Goal: Information Seeking & Learning: Learn about a topic

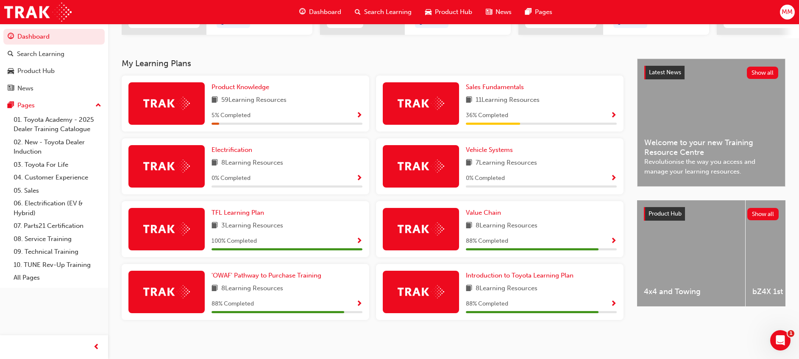
scroll to position [163, 0]
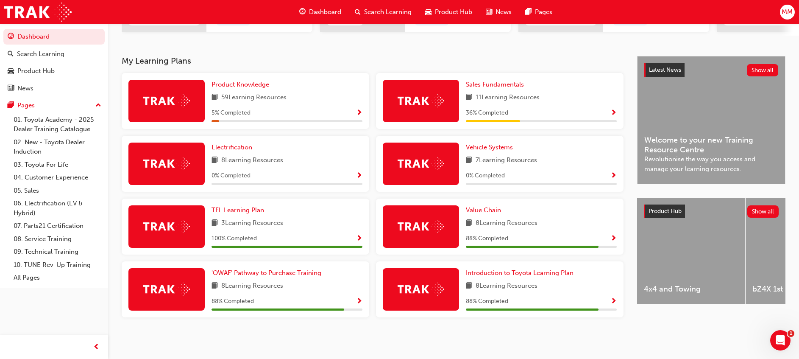
click at [612, 240] on span "Show Progress" at bounding box center [614, 239] width 6 height 8
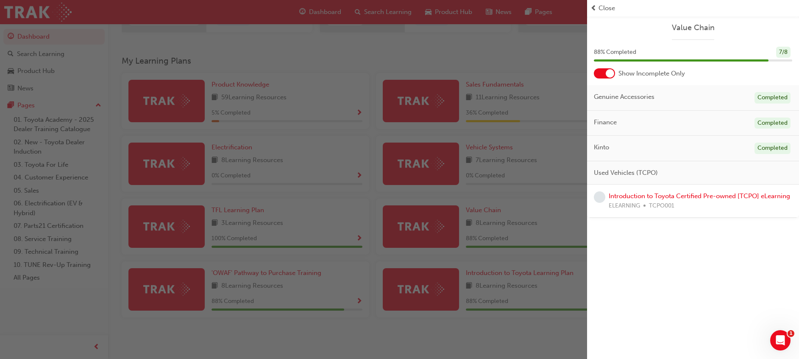
click at [462, 212] on div "button" at bounding box center [293, 179] width 587 height 359
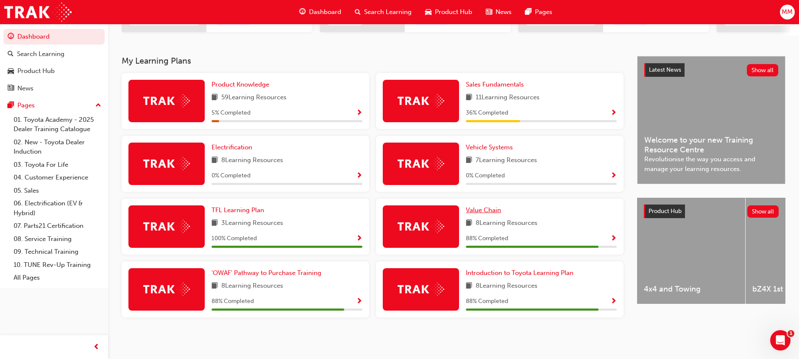
click at [478, 206] on span "Value Chain" at bounding box center [483, 210] width 35 height 8
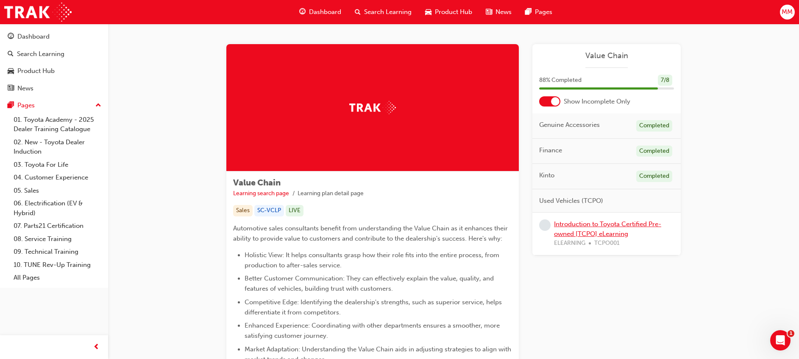
click at [603, 224] on link "Introduction to Toyota Certified Pre-owned [TCPO] eLearning" at bounding box center [607, 228] width 107 height 17
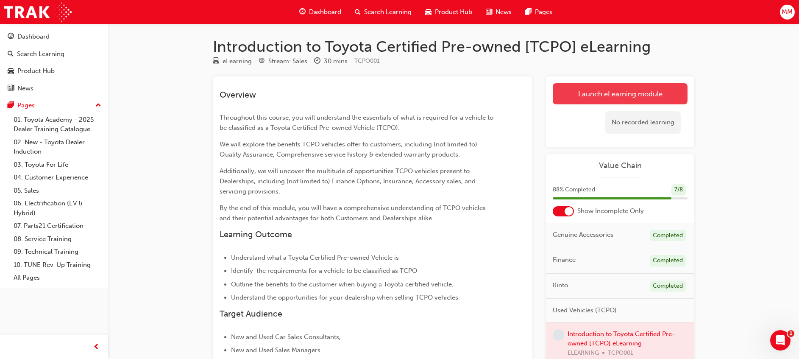
click at [629, 91] on link "Launch eLearning module" at bounding box center [620, 93] width 135 height 21
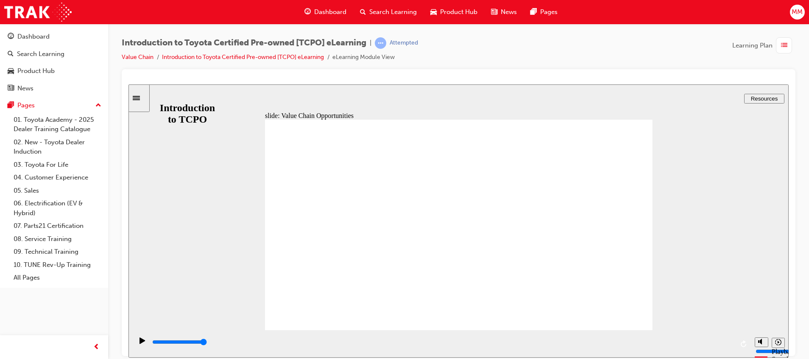
click at [667, 289] on div "slide: Value Chain Opportunities Rectangle 1 CLOSE CLOSE Finance Rectangle 4 To…" at bounding box center [459, 220] width 660 height 273
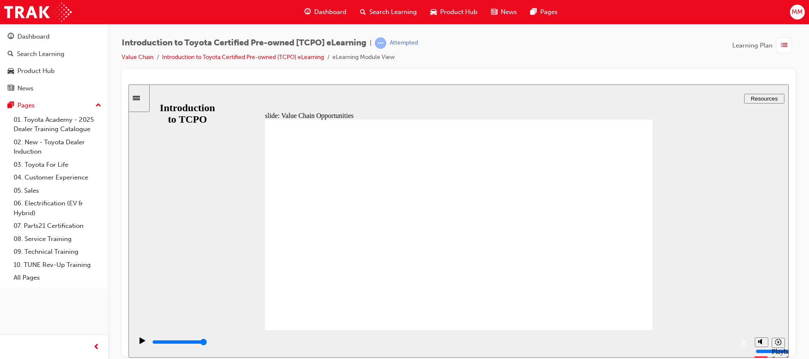
click at [665, 232] on div "slide: Profitability Rectangle 2 Group 3 Rectangle 1 Did you know? Recently Toy…" at bounding box center [459, 220] width 660 height 273
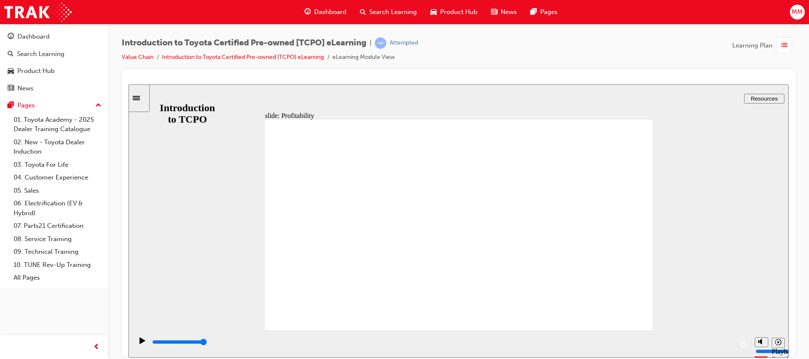
type input "7700"
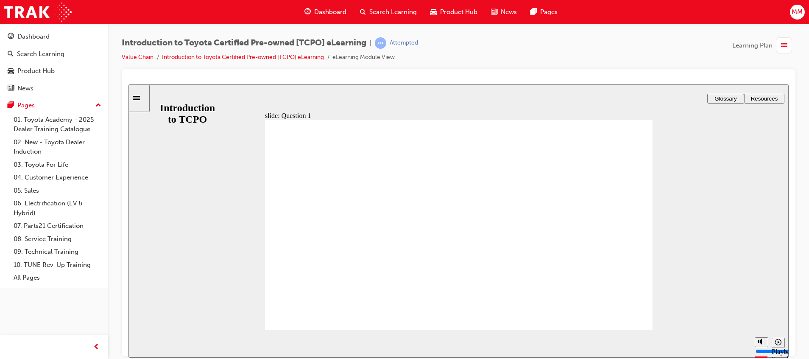
radio input "false"
radio input "true"
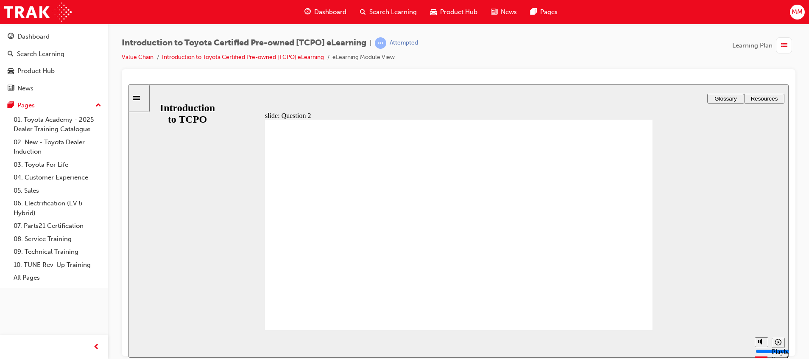
radio input "true"
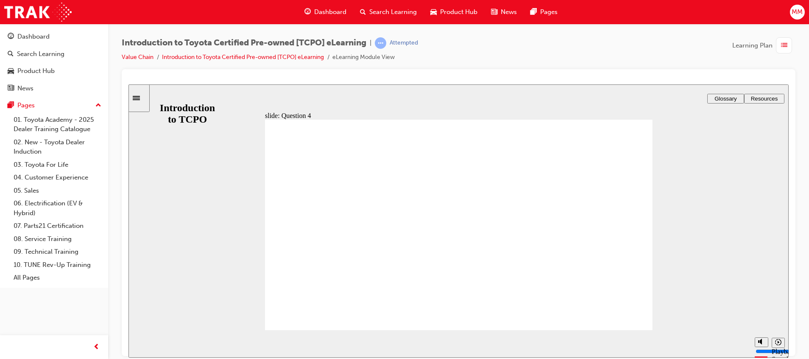
radio input "false"
radio input "true"
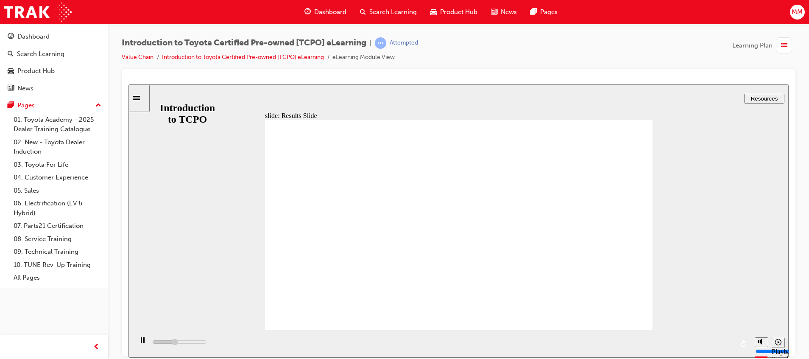
type input "18400"
click at [31, 32] on div "Dashboard" at bounding box center [54, 36] width 93 height 11
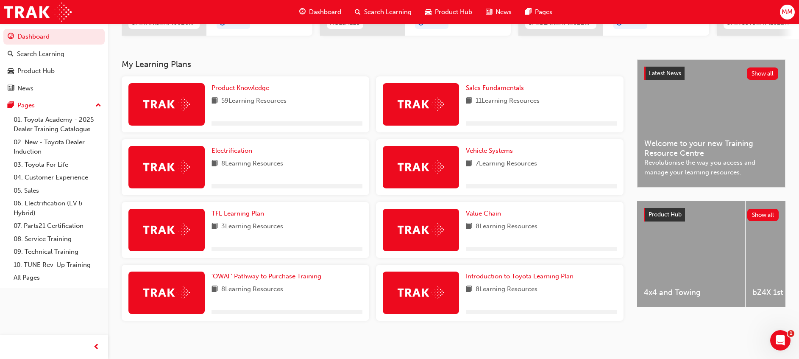
scroll to position [163, 0]
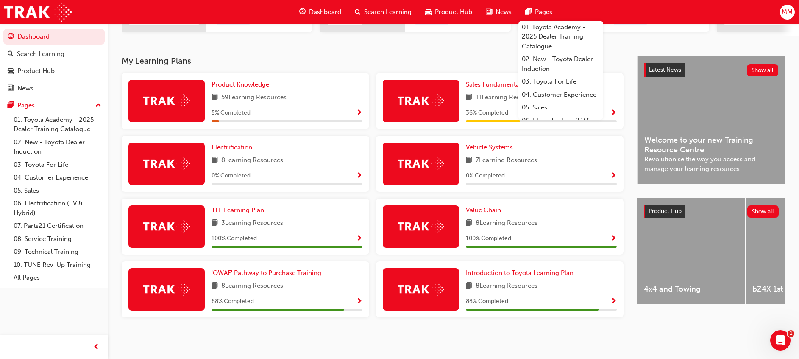
click at [496, 84] on span "Sales Fundamentals" at bounding box center [495, 85] width 58 height 8
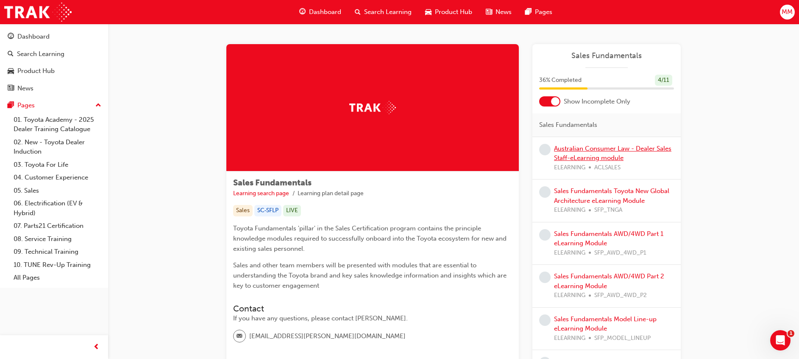
click at [619, 152] on link "Australian Consumer Law - Dealer Sales Staff-eLearning module" at bounding box center [612, 153] width 117 height 17
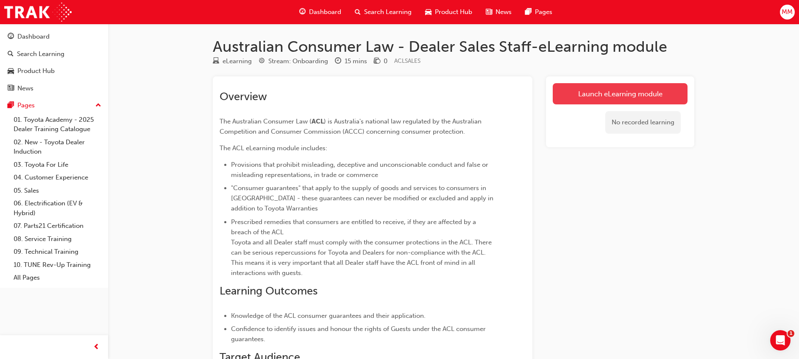
click at [623, 98] on link "Launch eLearning module" at bounding box center [620, 93] width 135 height 21
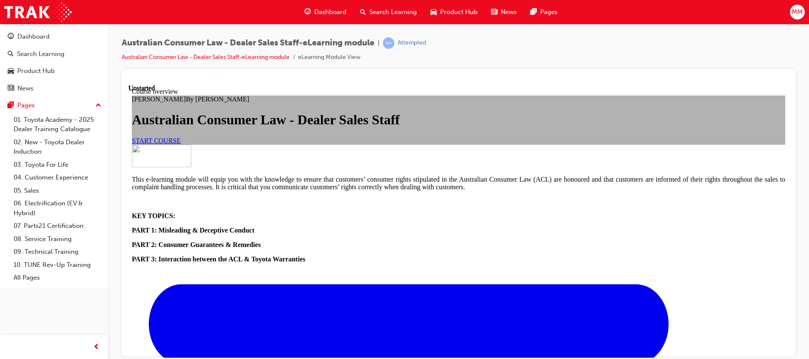
click at [181, 144] on link "START COURSE" at bounding box center [156, 140] width 49 height 7
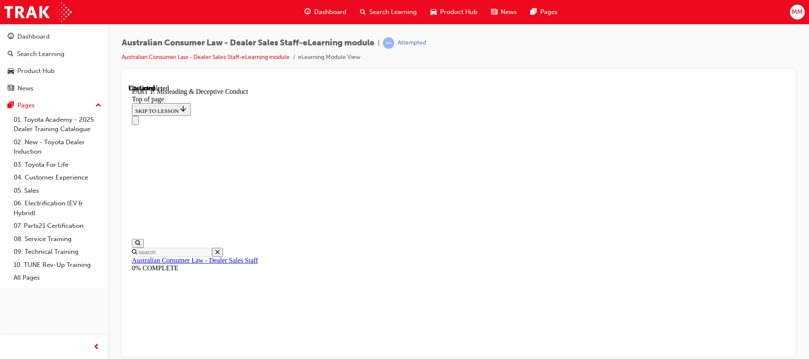
scroll to position [26, 0]
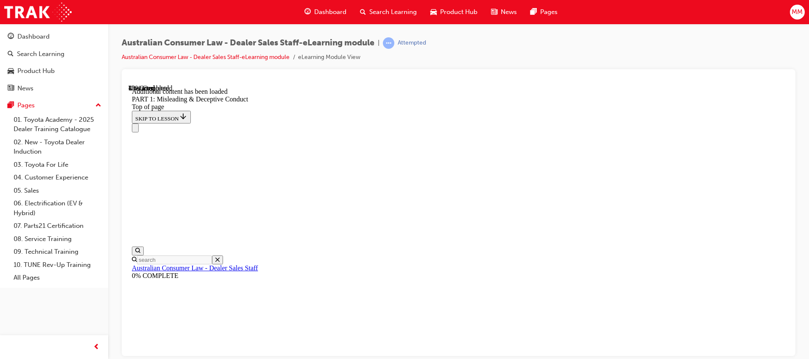
scroll to position [1047, 0]
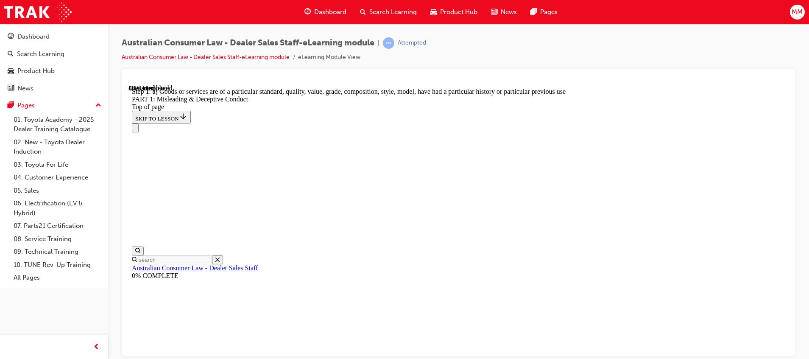
scroll to position [1039, 0]
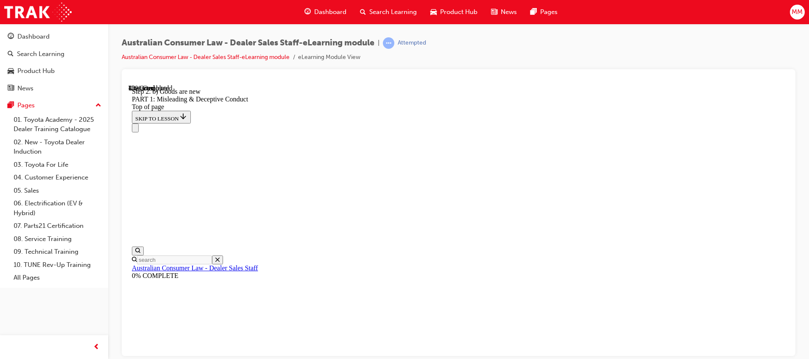
scroll to position [976, 0]
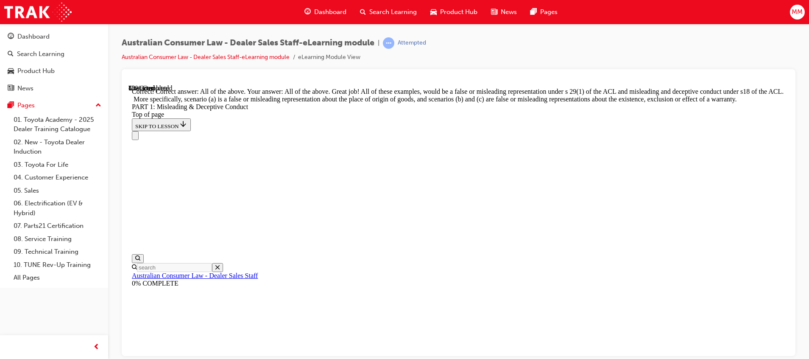
scroll to position [1343, 0]
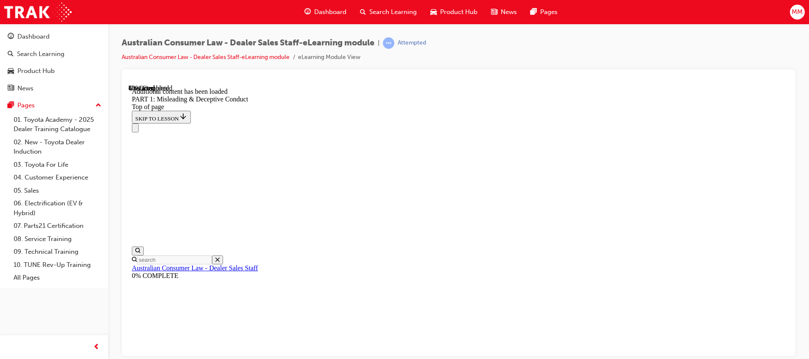
scroll to position [1674, 0]
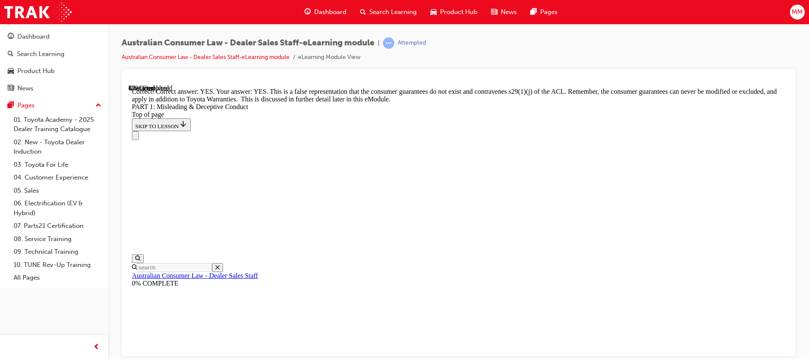
scroll to position [1833, 0]
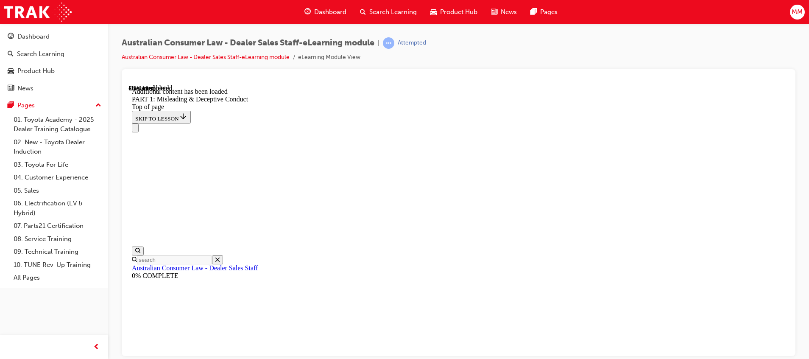
scroll to position [1944, 0]
click button "START"
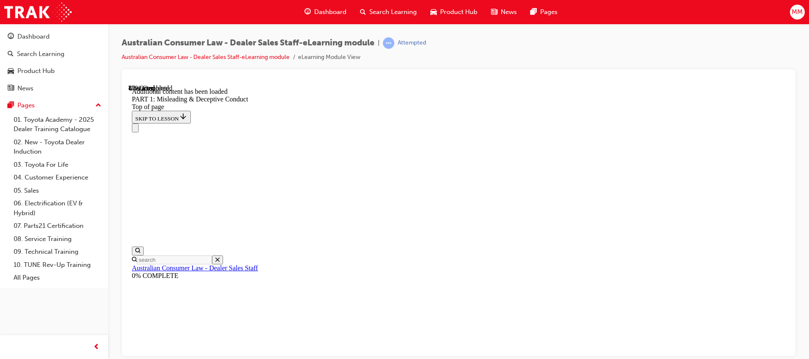
click button "START"
drag, startPoint x: 737, startPoint y: 190, endPoint x: 738, endPoint y: 195, distance: 5.7
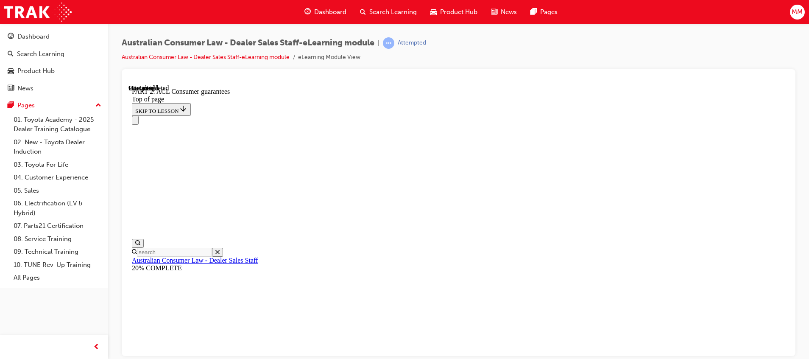
scroll to position [1325, 0]
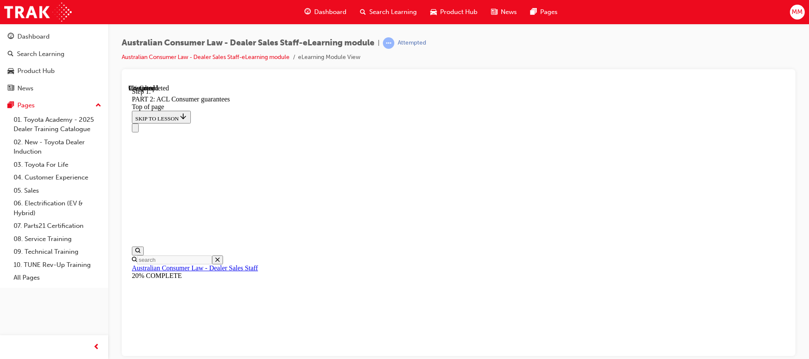
scroll to position [1375, 0]
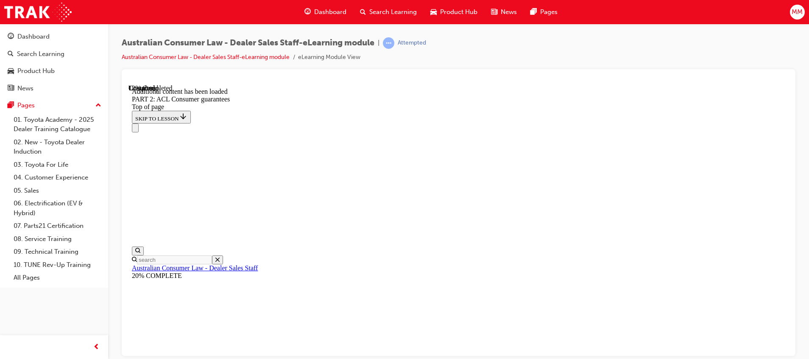
scroll to position [1604, 0]
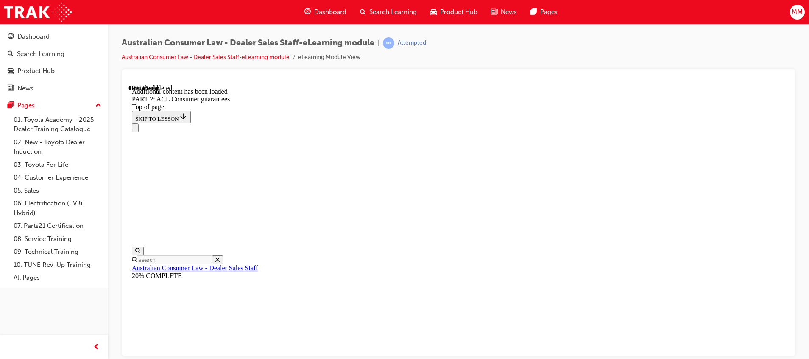
scroll to position [2045, 0]
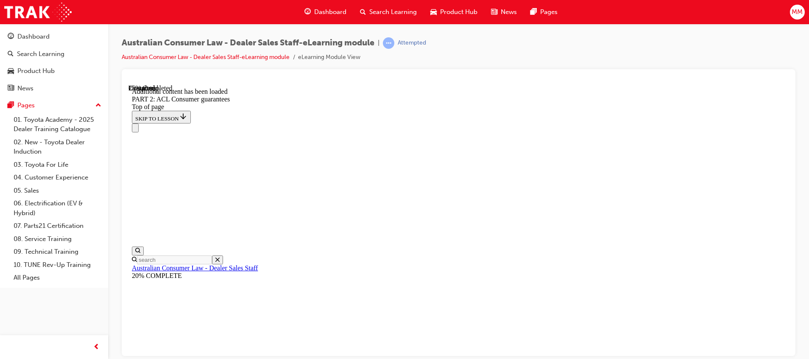
scroll to position [2524, 0]
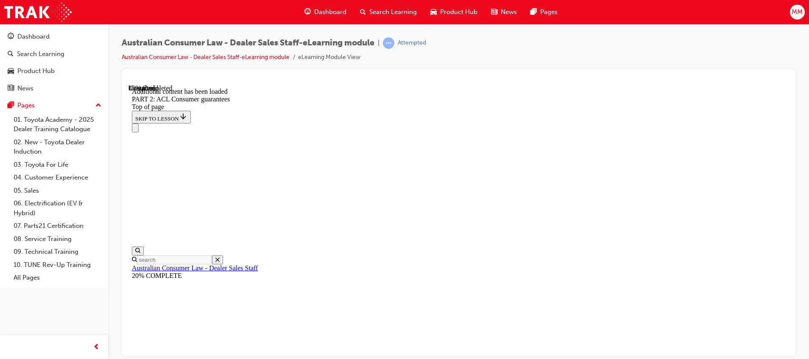
scroll to position [3594, 0]
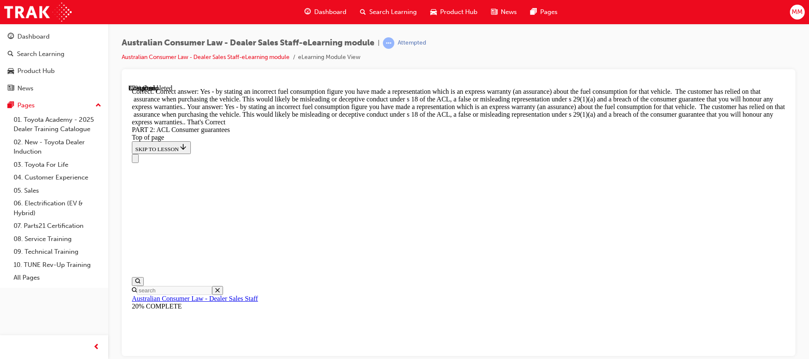
scroll to position [3806, 0]
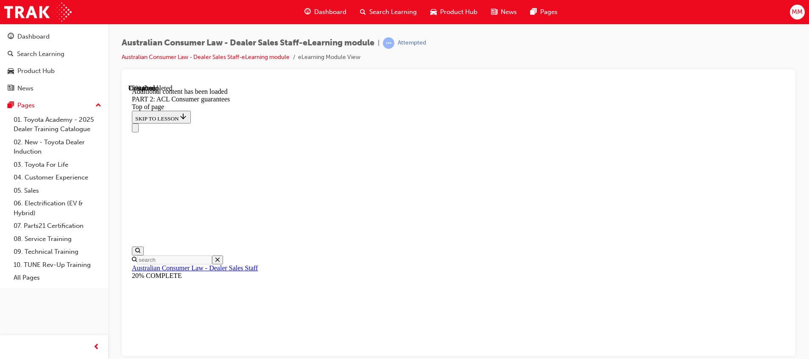
drag, startPoint x: 500, startPoint y: 301, endPoint x: 532, endPoint y: 312, distance: 33.7
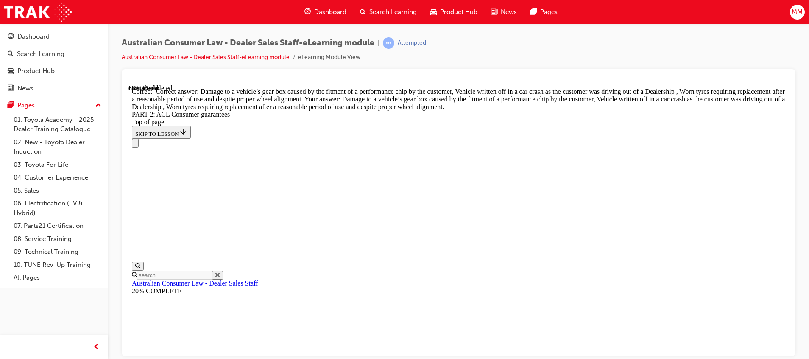
scroll to position [8414, 0]
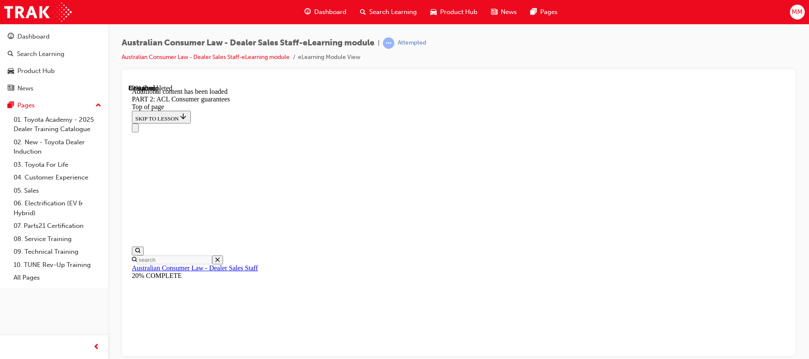
scroll to position [9253, 0]
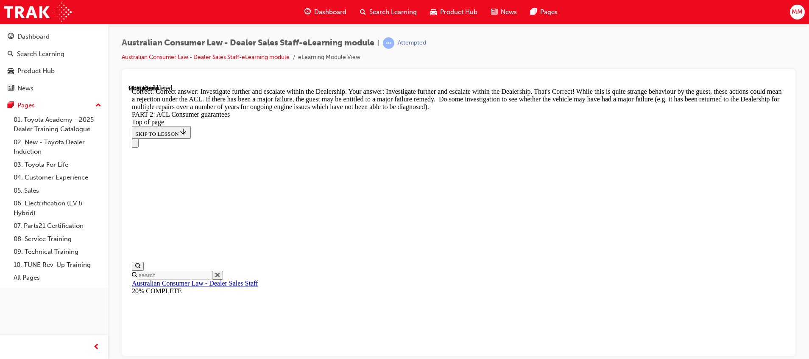
scroll to position [9490, 0]
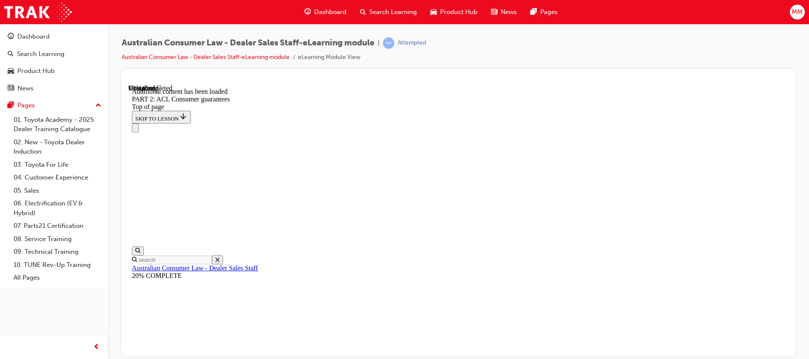
scroll to position [10150, 0]
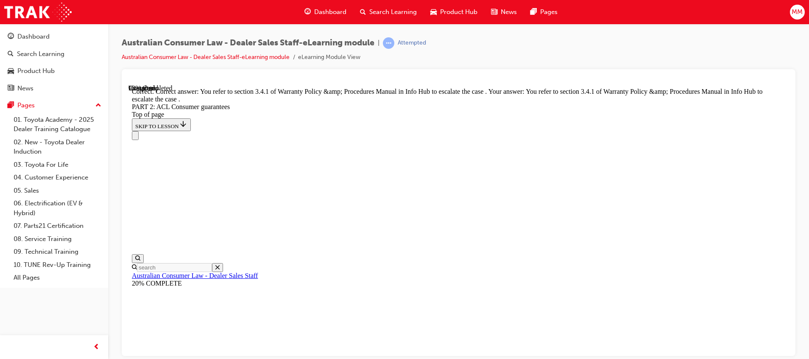
scroll to position [10686, 0]
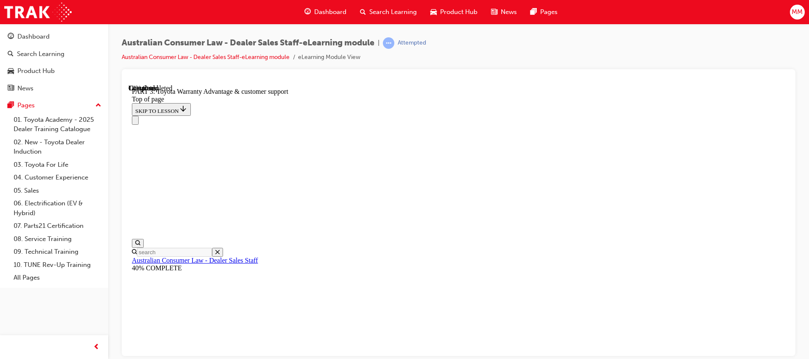
scroll to position [517, 0]
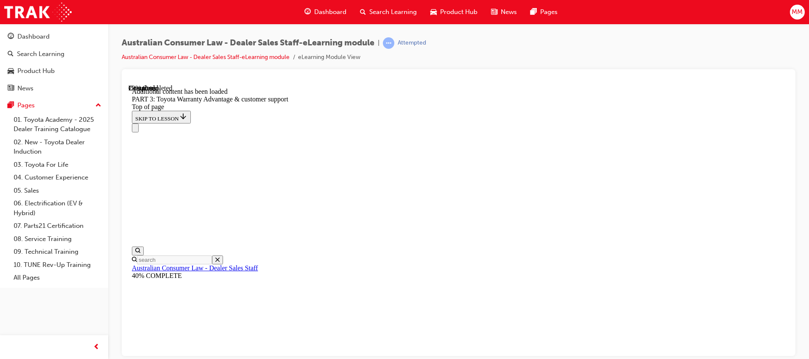
scroll to position [1093, 0]
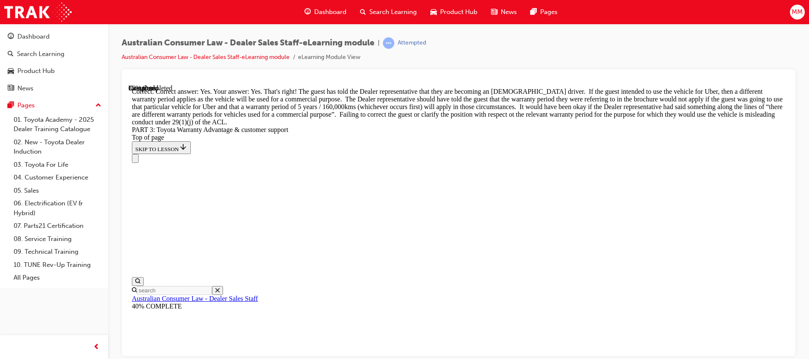
scroll to position [1252, 0]
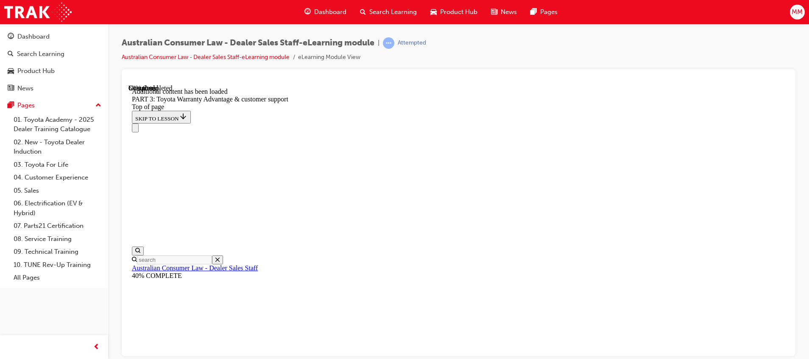
scroll to position [2210, 0]
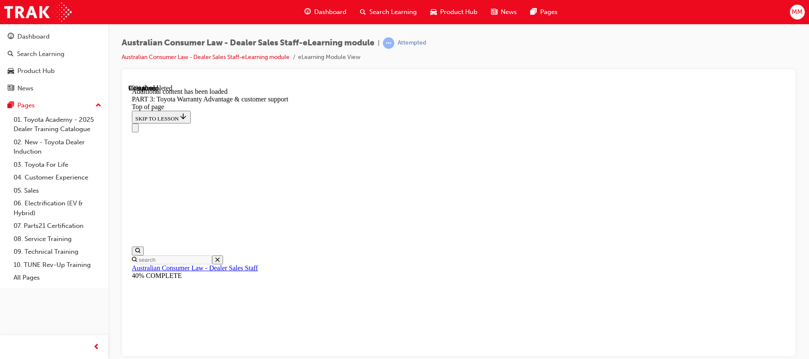
scroll to position [2610, 0]
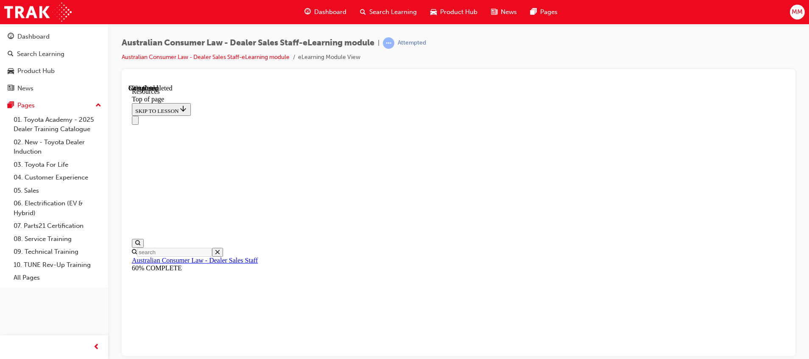
scroll to position [462, 0]
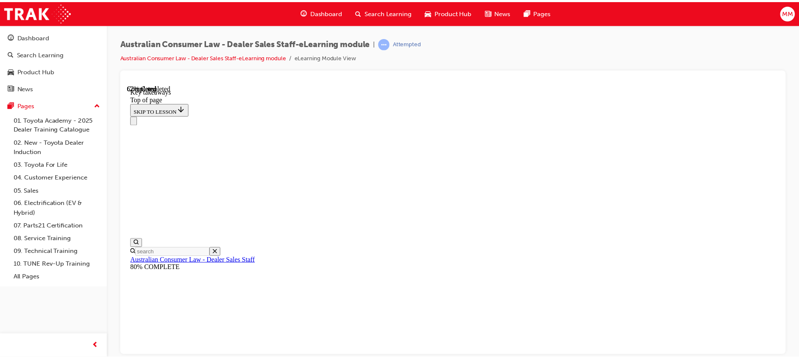
scroll to position [224, 0]
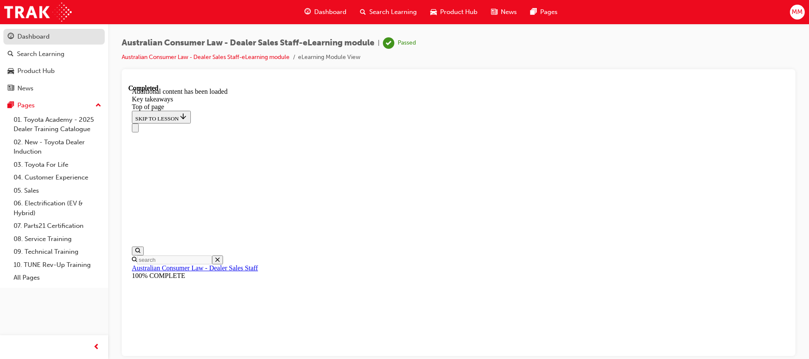
click at [46, 41] on div "Dashboard" at bounding box center [33, 37] width 32 height 10
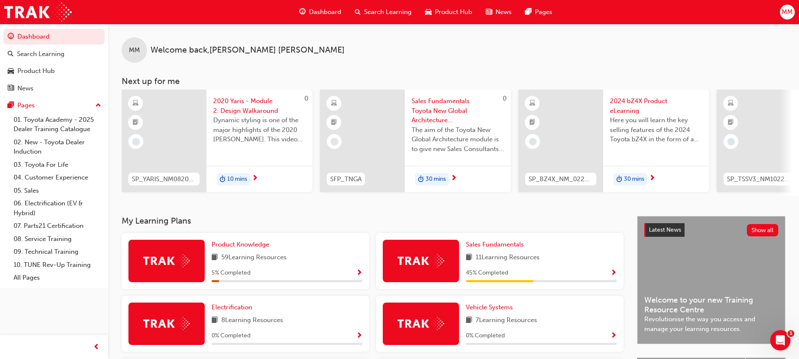
scroll to position [163, 0]
